Goal: Find specific page/section: Find specific page/section

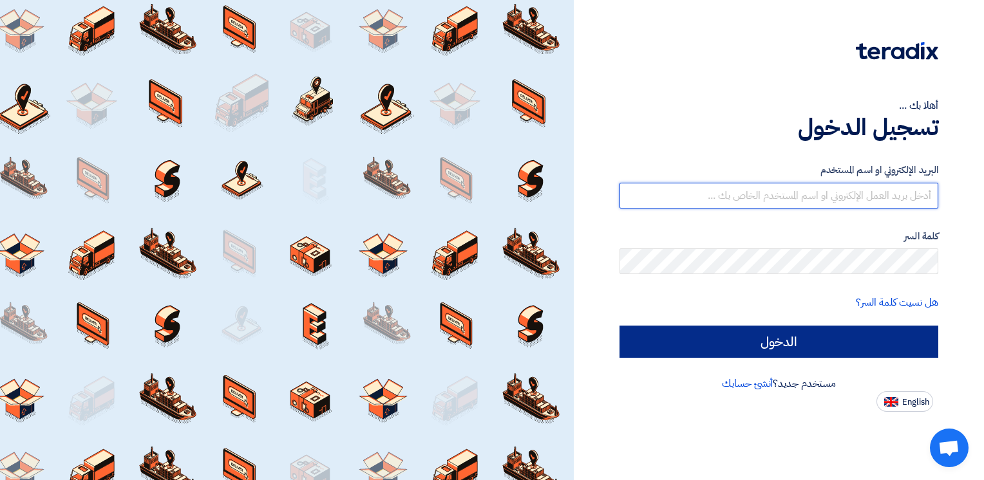
type input "[EMAIL_ADDRESS][DOMAIN_NAME]"
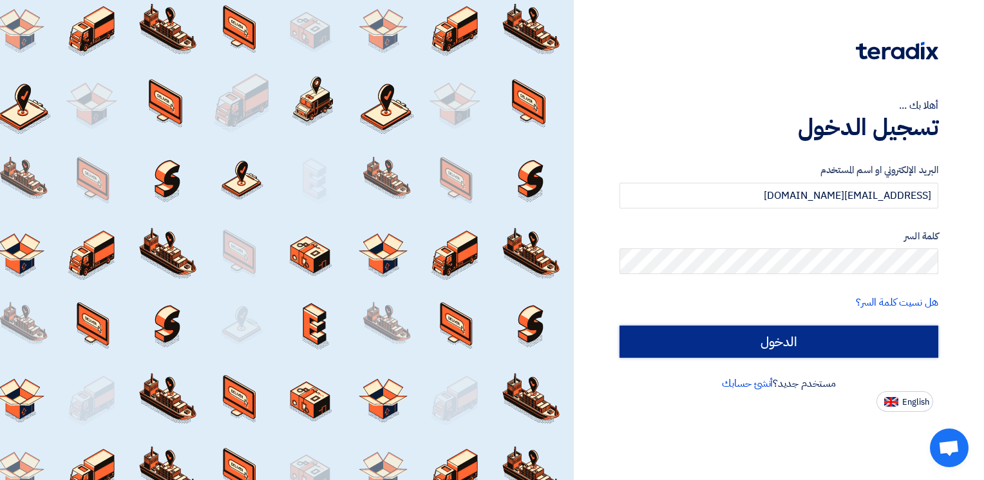
click at [824, 339] on input "الدخول" at bounding box center [778, 342] width 319 height 32
type input "Sign in"
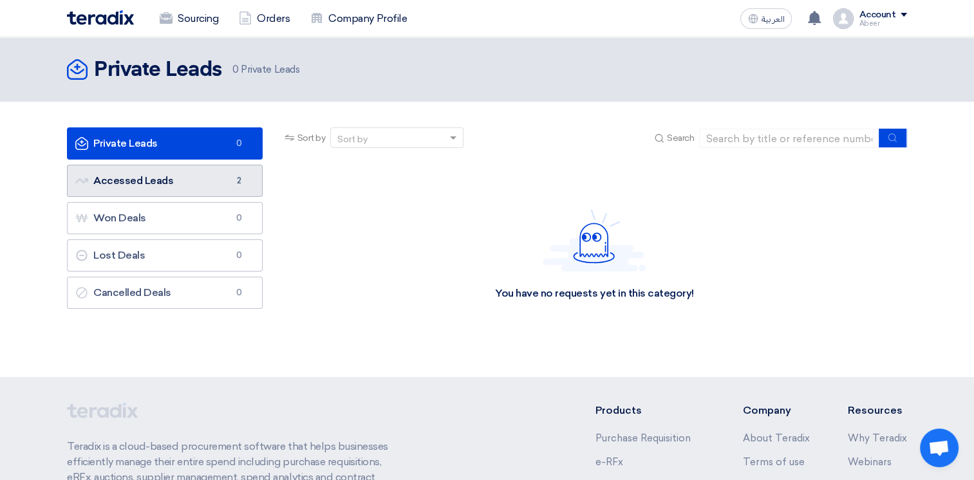
click at [167, 188] on link "Accessed Leads Accessed Leads 2" at bounding box center [165, 181] width 196 height 32
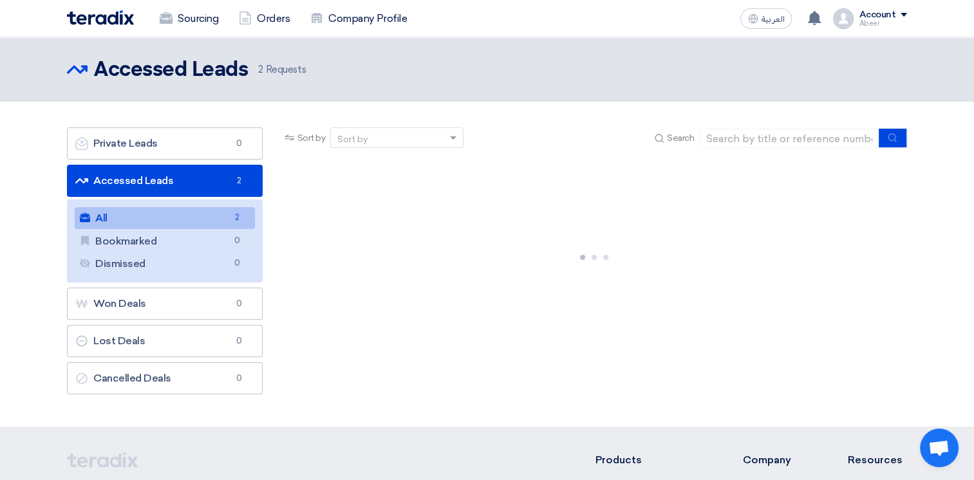
click at [154, 219] on link "All All 2" at bounding box center [165, 218] width 180 height 22
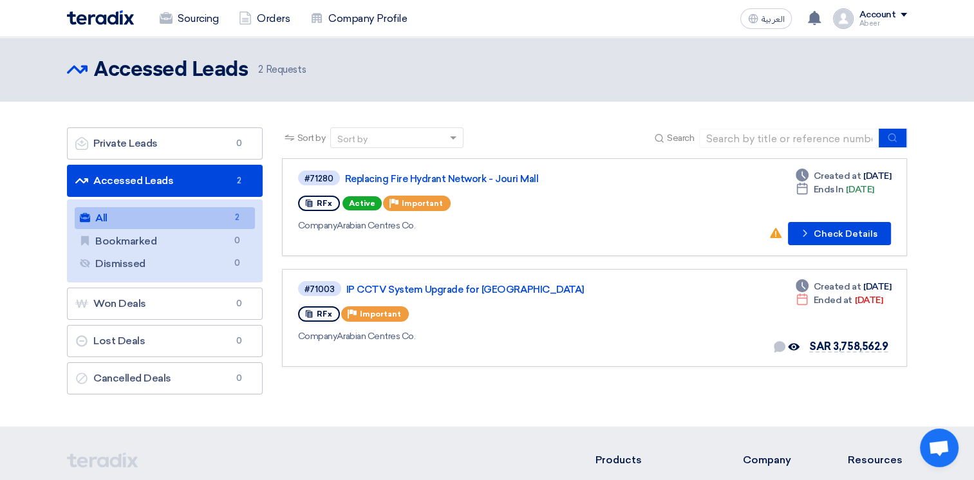
click at [154, 219] on link "All All 2" at bounding box center [165, 218] width 180 height 22
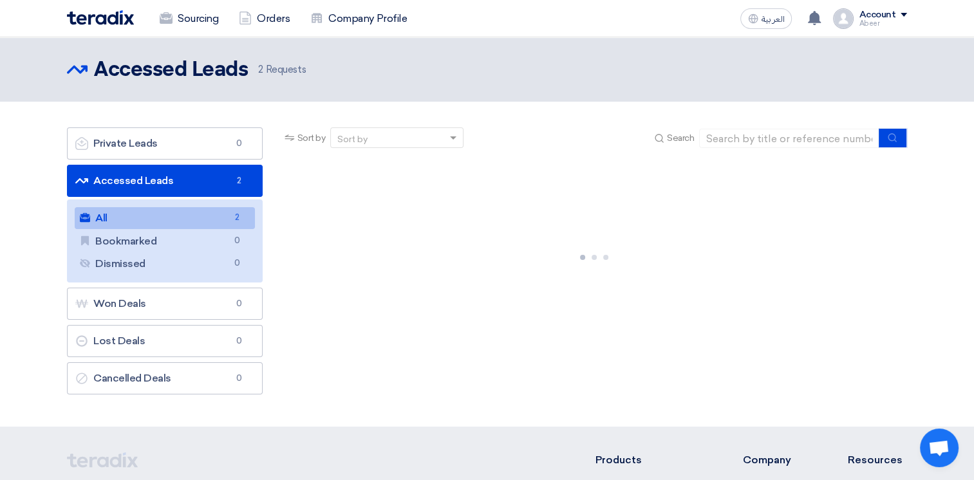
click at [154, 219] on link "All All 2" at bounding box center [165, 218] width 180 height 22
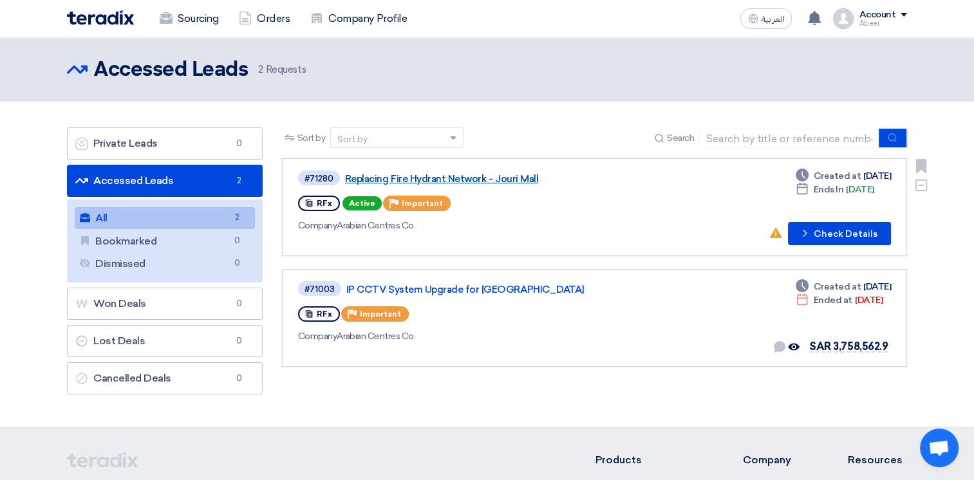
click at [467, 178] on link "Replacing Fire Hydrant Network - Jouri Mall" at bounding box center [506, 179] width 322 height 12
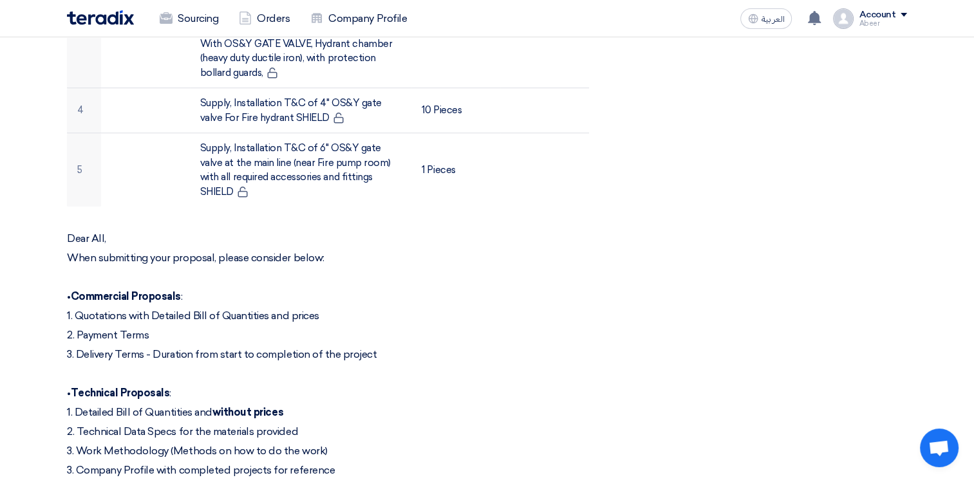
scroll to position [881, 0]
